Goal: Transaction & Acquisition: Book appointment/travel/reservation

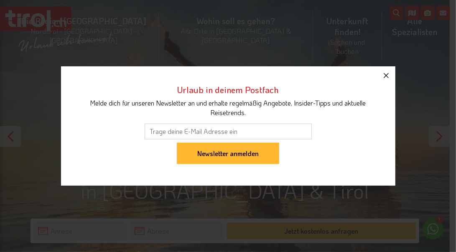
click at [385, 74] on icon "button" at bounding box center [386, 76] width 10 height 10
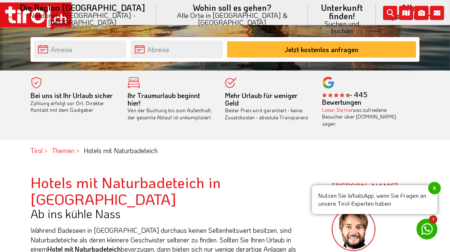
scroll to position [182, 0]
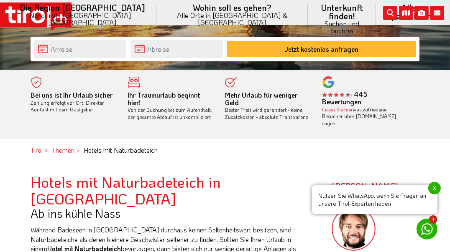
click at [433, 190] on span "x" at bounding box center [434, 188] width 13 height 13
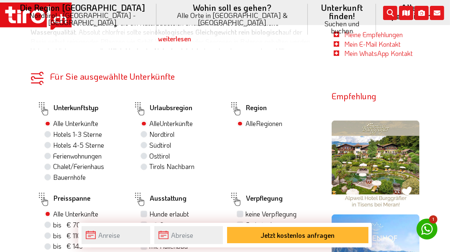
scroll to position [464, 0]
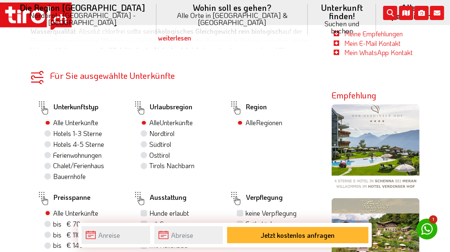
click at [53, 140] on label "Hotels 4-5 Sterne" at bounding box center [78, 144] width 51 height 9
click at [49, 142] on input "Hotels 4-5 Sterne" at bounding box center [48, 144] width 5 height 5
radio input "true"
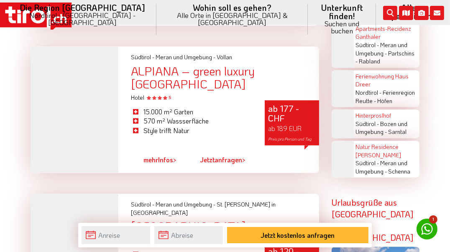
scroll to position [1793, 0]
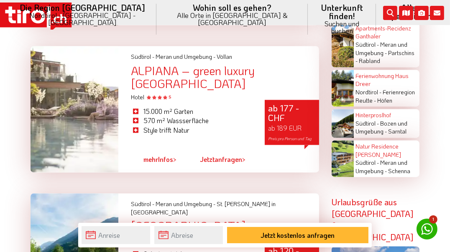
click at [65, 127] on div at bounding box center [75, 109] width 88 height 127
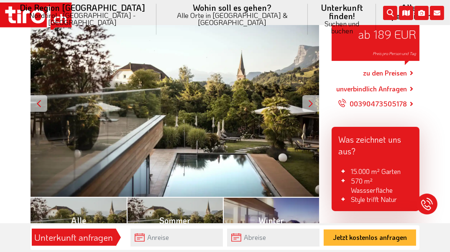
scroll to position [179, 0]
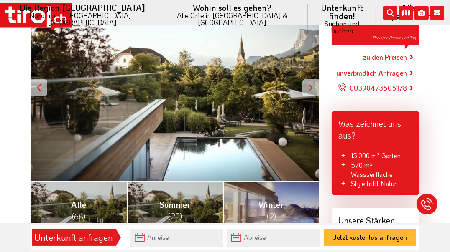
click at [311, 80] on div at bounding box center [310, 87] width 17 height 17
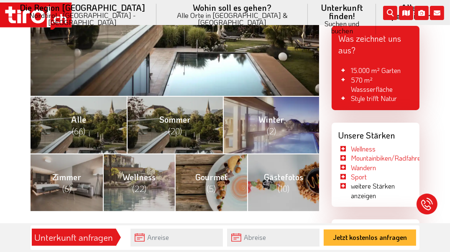
scroll to position [264, 0]
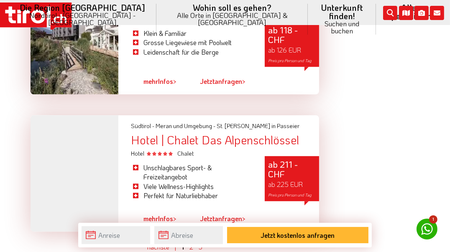
scroll to position [2429, 0]
